Goal: Navigation & Orientation: Find specific page/section

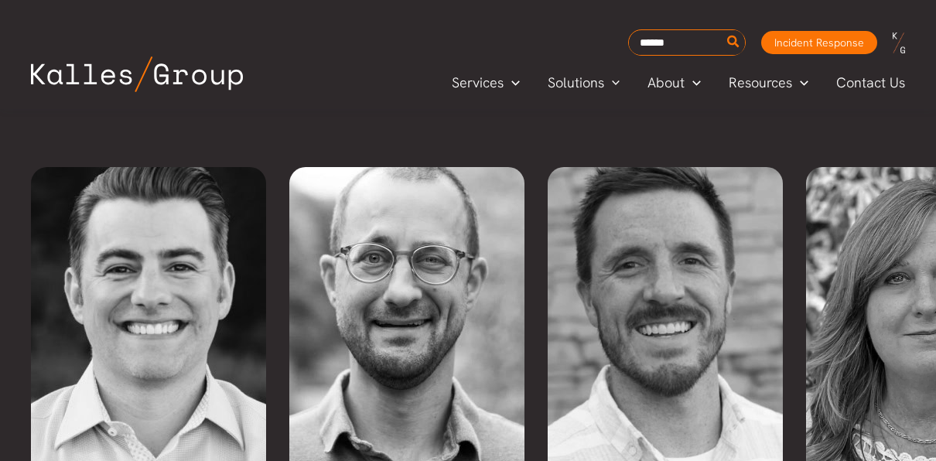
scroll to position [3589, 0]
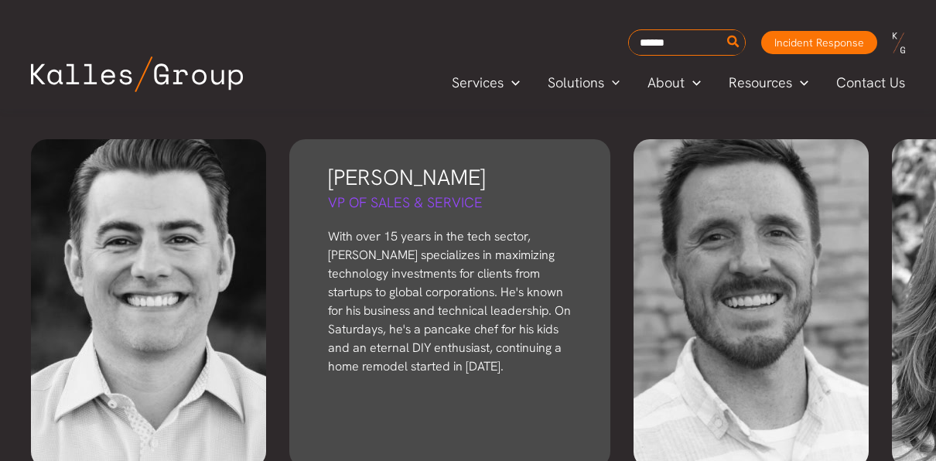
click at [442, 249] on p "With over 15 years in the tech sector, [PERSON_NAME] specializes in maximizing …" at bounding box center [450, 301] width 244 height 149
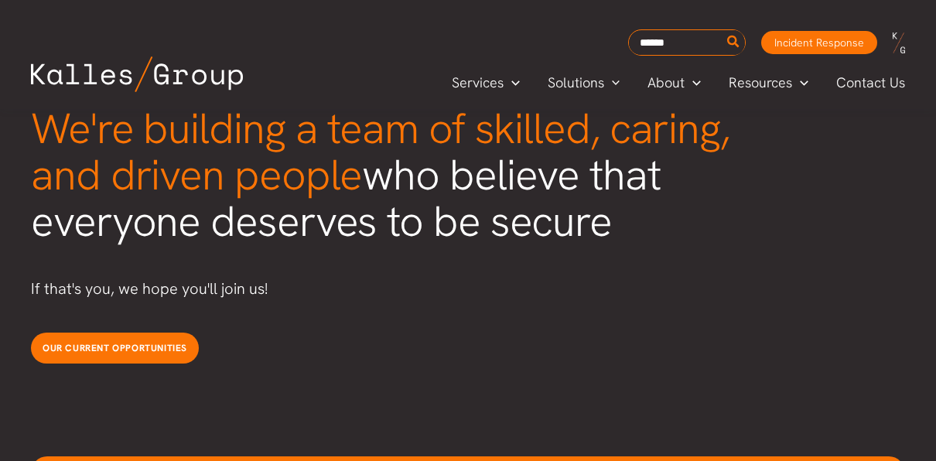
scroll to position [4115, 0]
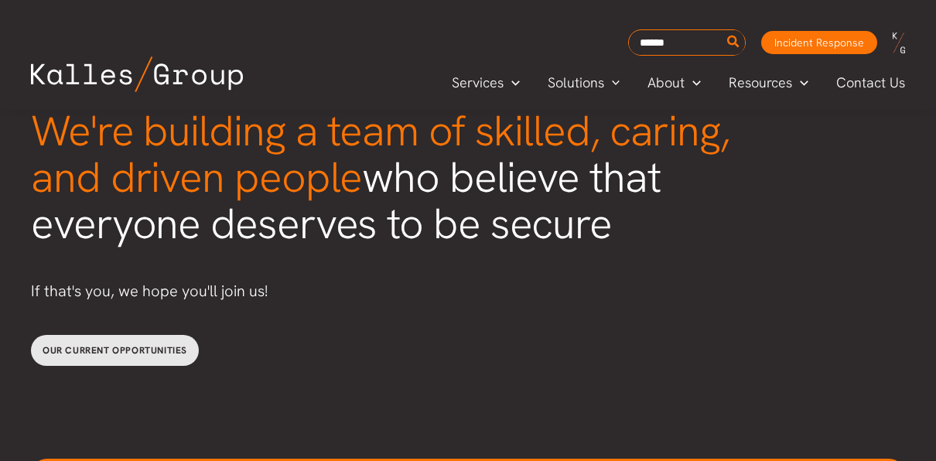
click at [157, 335] on link "Our current opportunities" at bounding box center [115, 350] width 168 height 31
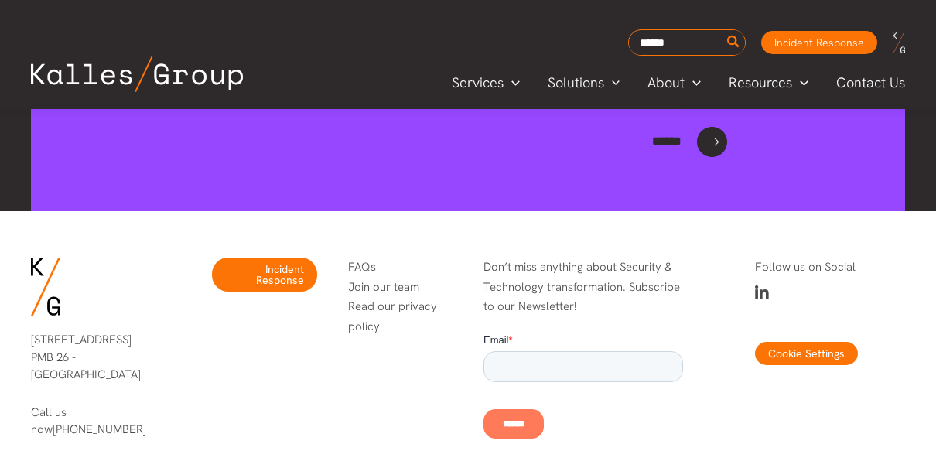
scroll to position [5923, 0]
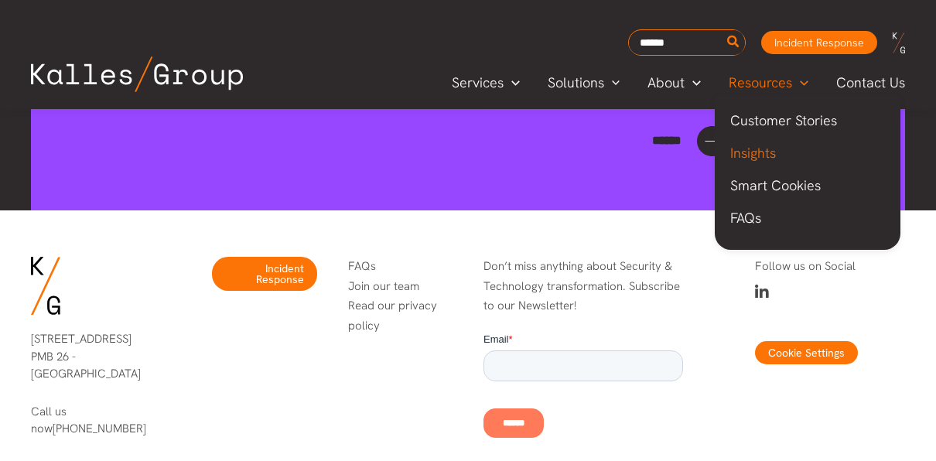
click at [750, 151] on span "Insights" at bounding box center [753, 153] width 46 height 18
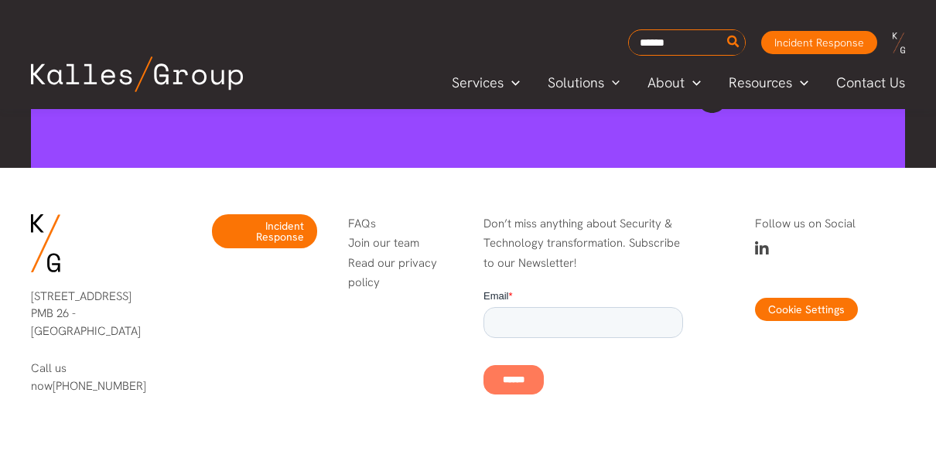
scroll to position [3108, 0]
